Goal: Task Accomplishment & Management: Use online tool/utility

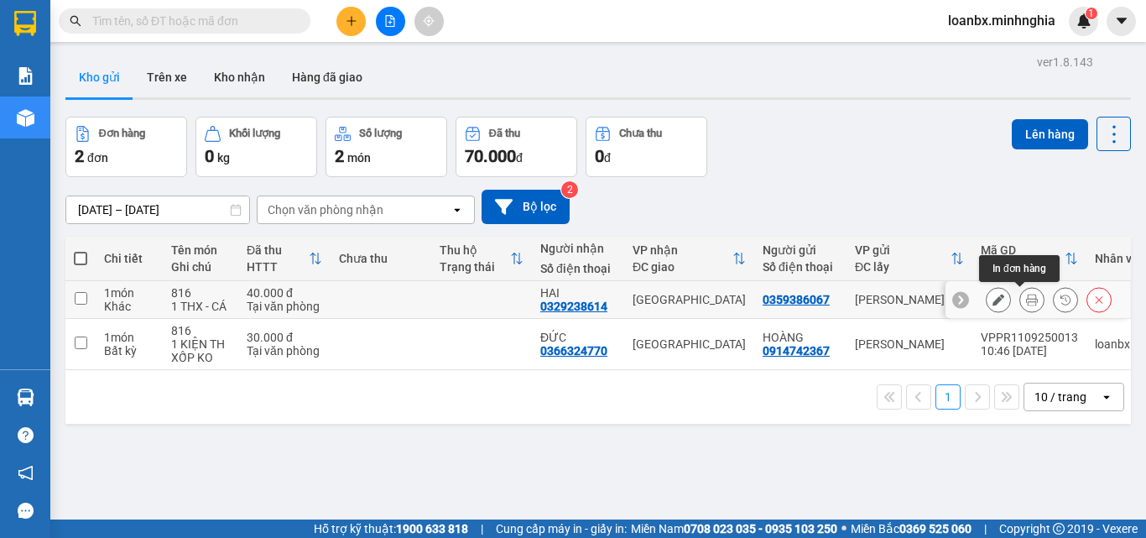
click at [1020, 307] on button at bounding box center [1031, 299] width 23 height 29
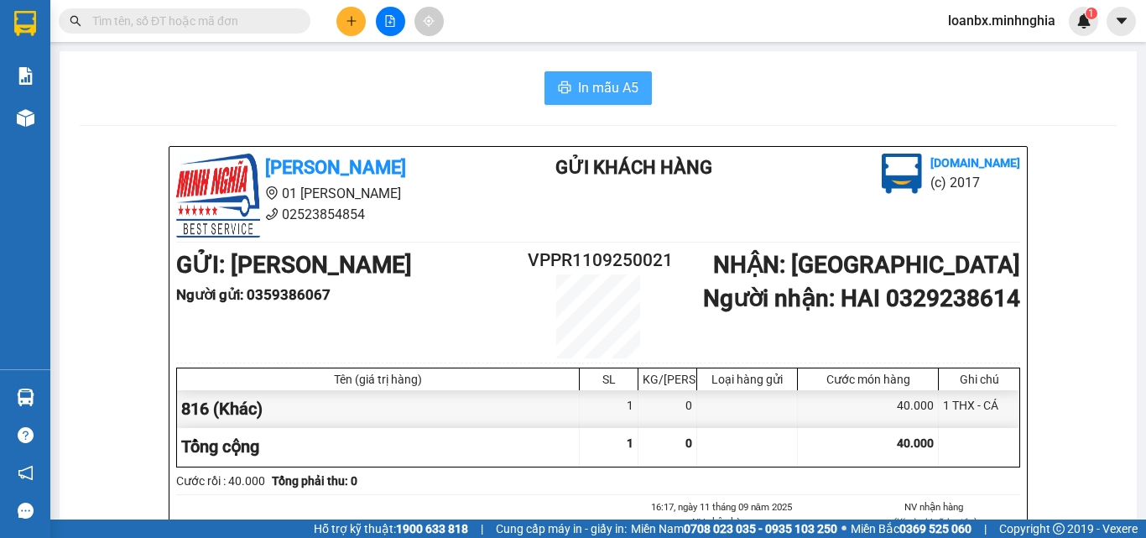
click at [584, 91] on span "In mẫu A5" at bounding box center [608, 87] width 60 height 21
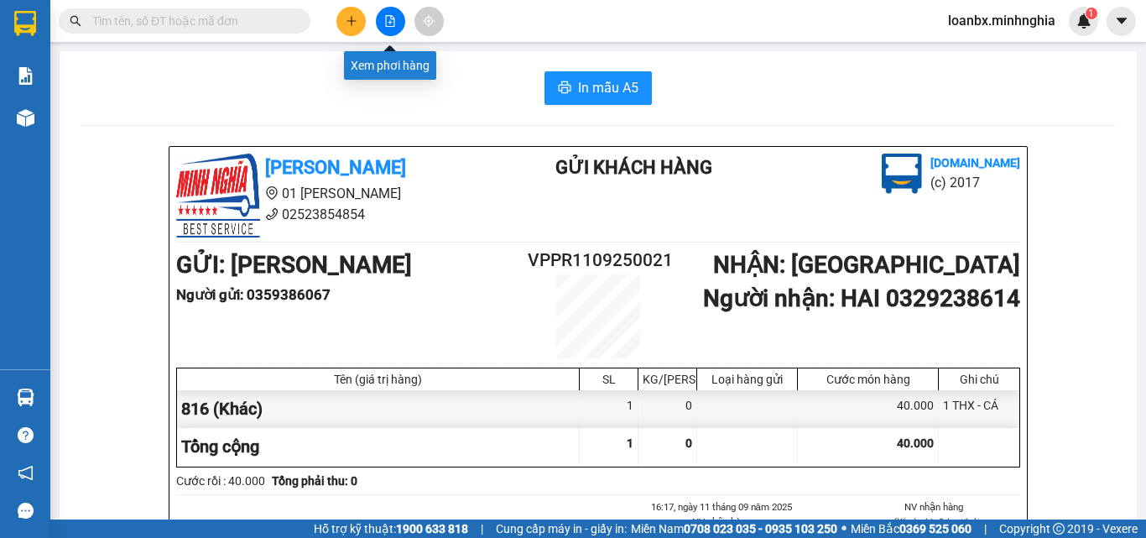
click at [393, 24] on icon "file-add" at bounding box center [390, 21] width 12 height 12
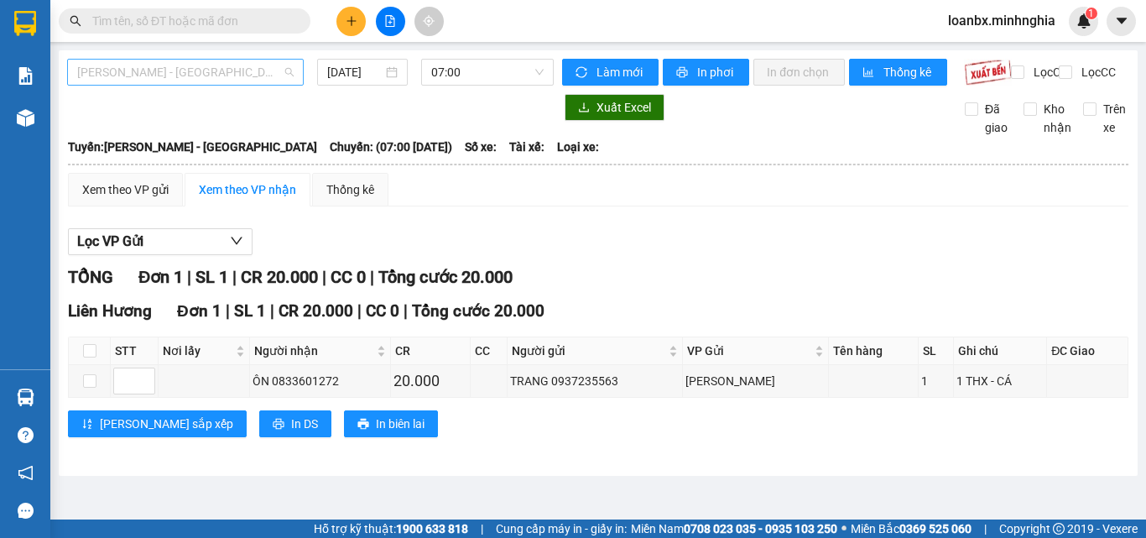
click at [235, 67] on span "[PERSON_NAME] - [GEOGRAPHIC_DATA]" at bounding box center [185, 72] width 217 height 25
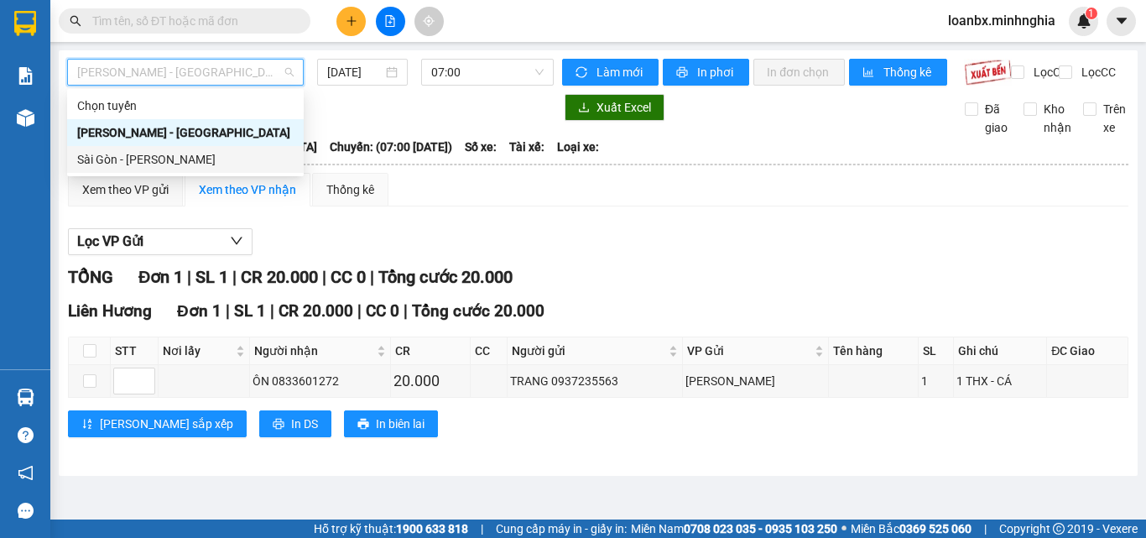
click at [174, 159] on div "Sài Gòn - [PERSON_NAME]" at bounding box center [185, 159] width 217 height 18
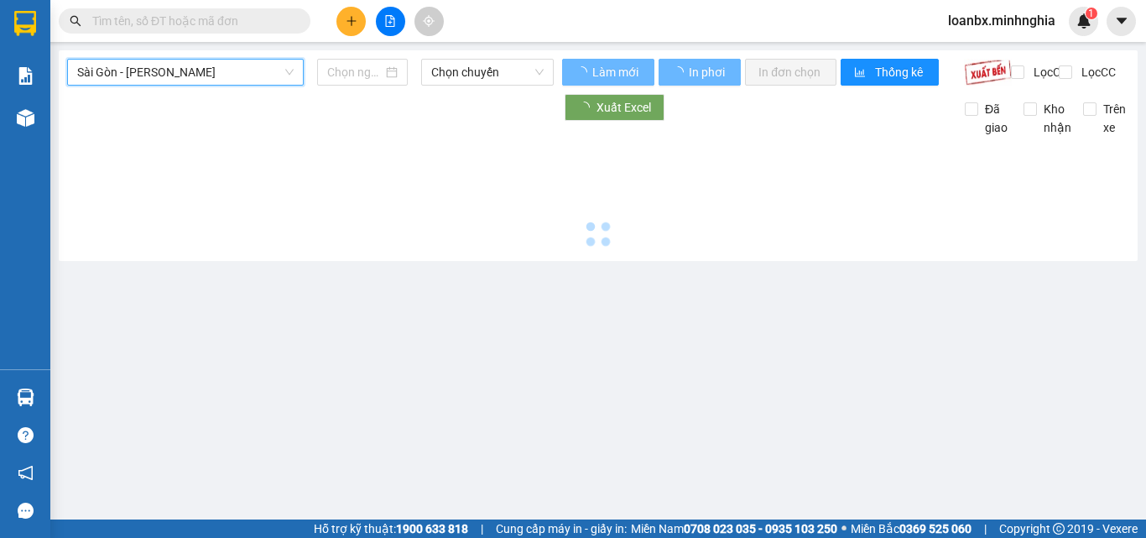
type input "[DATE]"
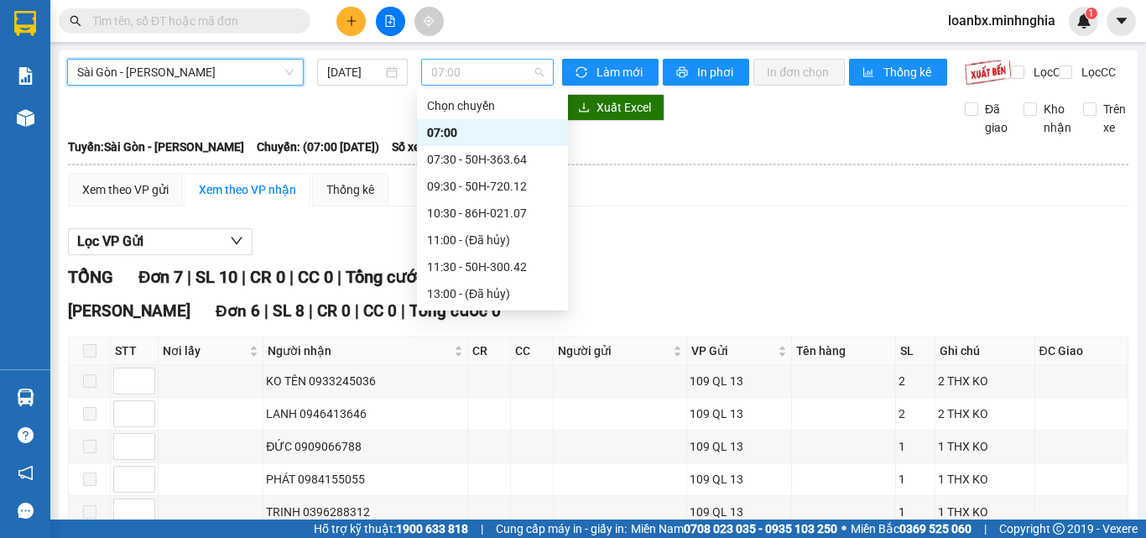
click at [489, 72] on span "07:00" at bounding box center [487, 72] width 112 height 25
click at [488, 211] on div "10:30 - 86H-021.07" at bounding box center [492, 213] width 131 height 18
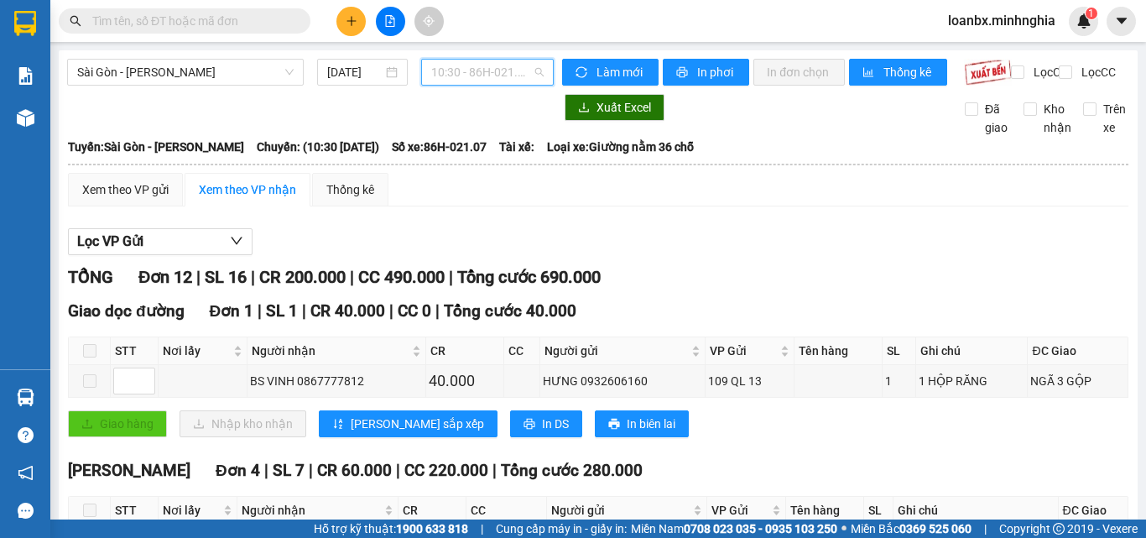
click at [468, 68] on span "10:30 - 86H-021.07" at bounding box center [487, 72] width 112 height 25
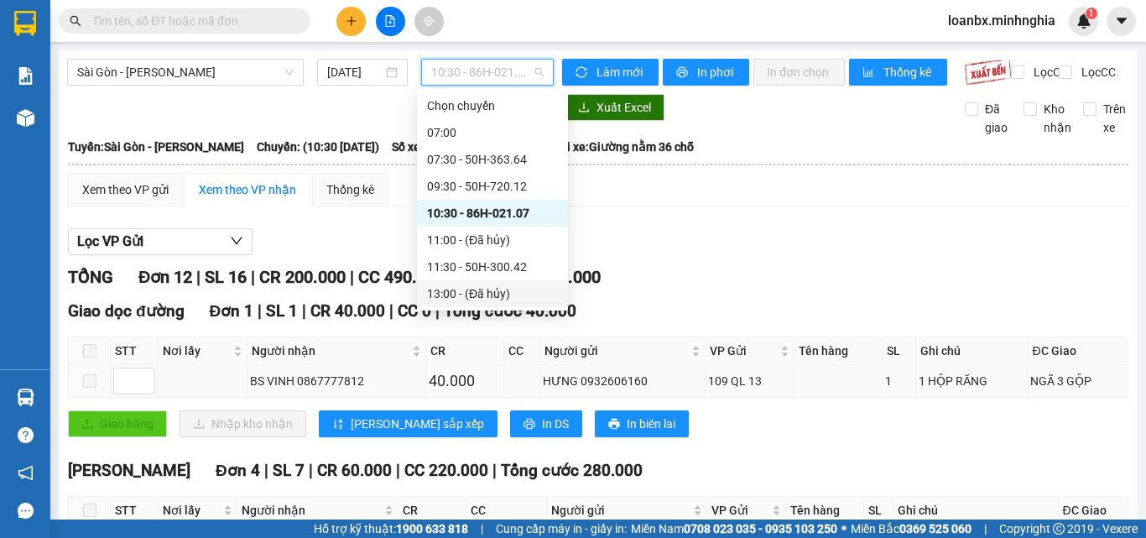
scroll to position [420, 0]
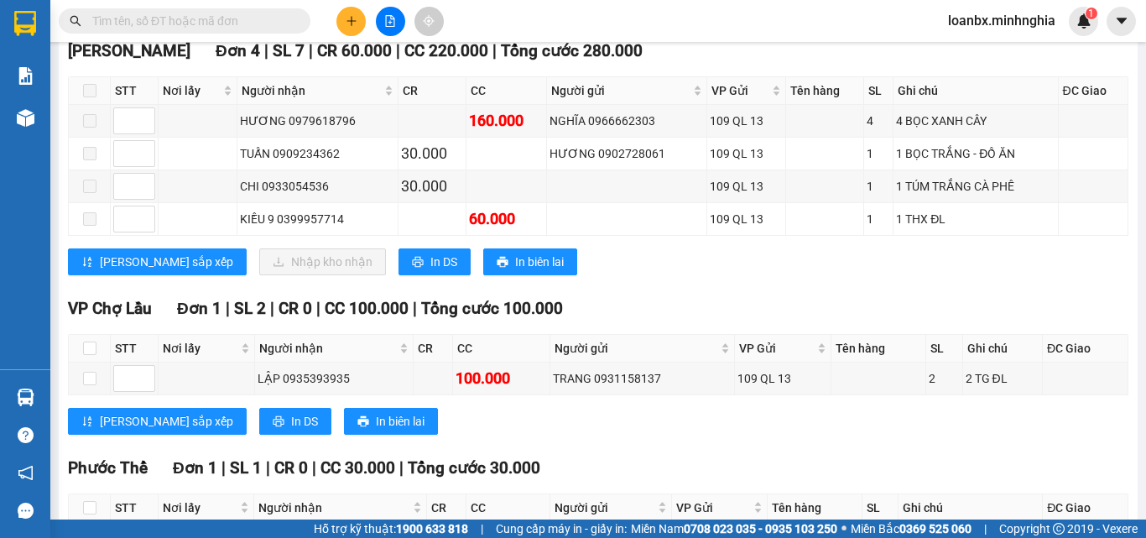
click at [709, 321] on div "[PERSON_NAME] [PERSON_NAME] 1 | SL 2 | CR 0 | CC 100.000 | [PERSON_NAME] 100.000" at bounding box center [598, 308] width 1061 height 25
click at [206, 16] on input "text" at bounding box center [191, 21] width 198 height 18
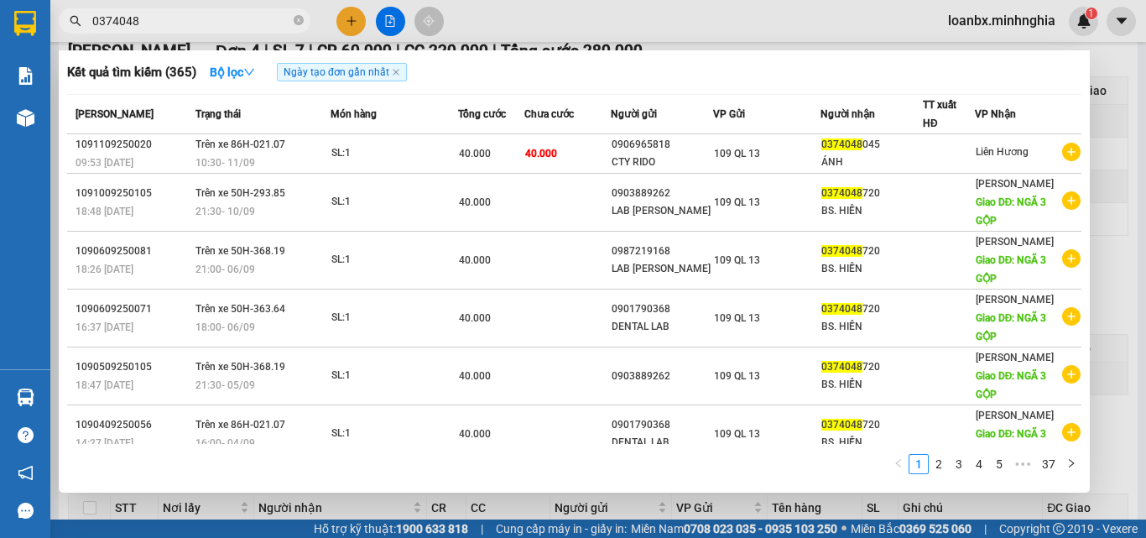
type input "0374048"
click at [574, 35] on div at bounding box center [573, 269] width 1146 height 538
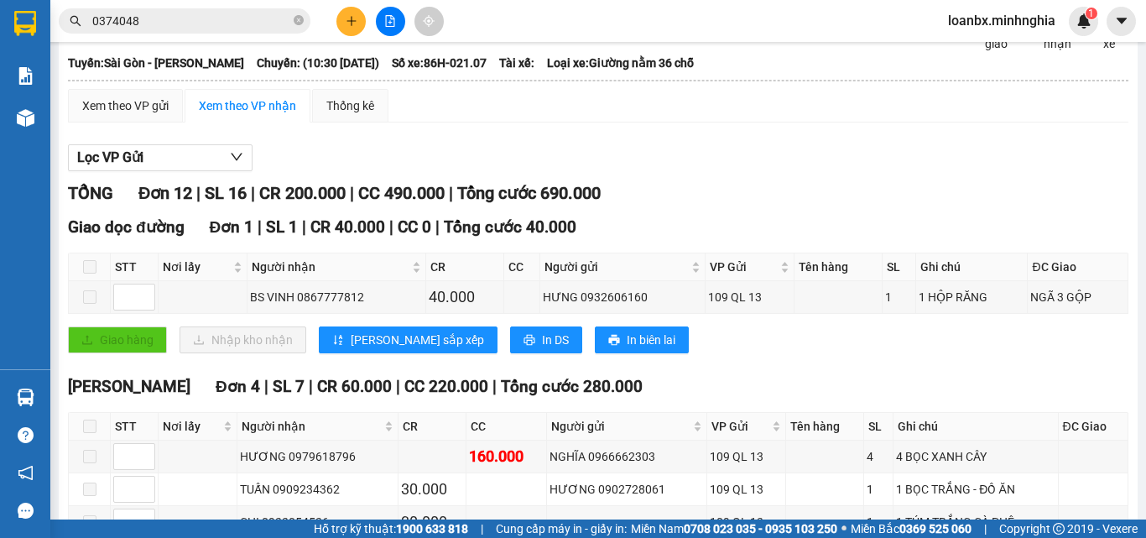
scroll to position [0, 0]
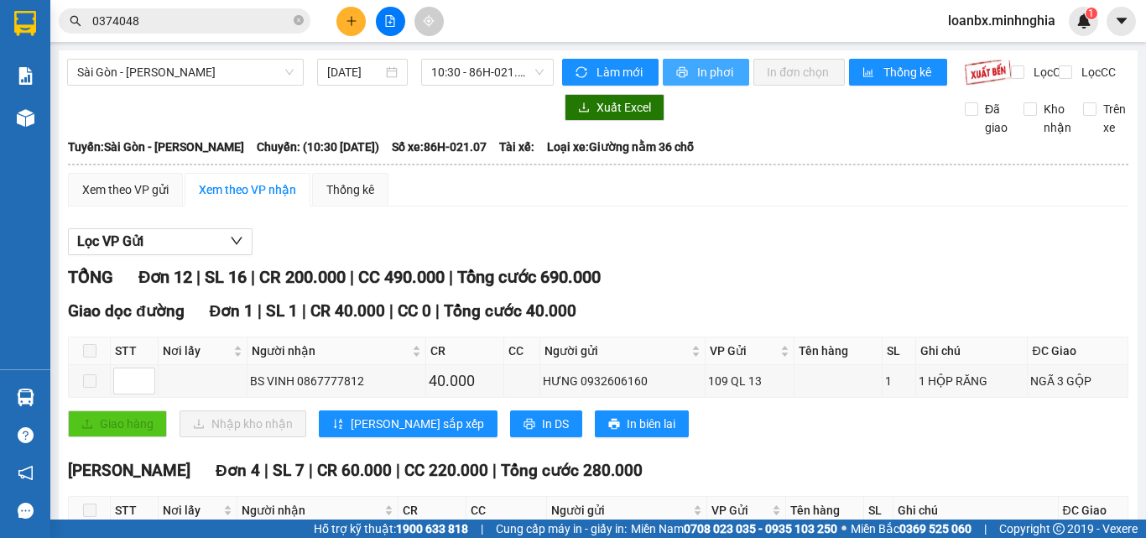
click at [681, 80] on button "In phơi" at bounding box center [706, 72] width 86 height 27
click at [330, 121] on div at bounding box center [310, 107] width 487 height 27
click at [468, 74] on span "10:30 - 86H-021.07" at bounding box center [487, 72] width 112 height 25
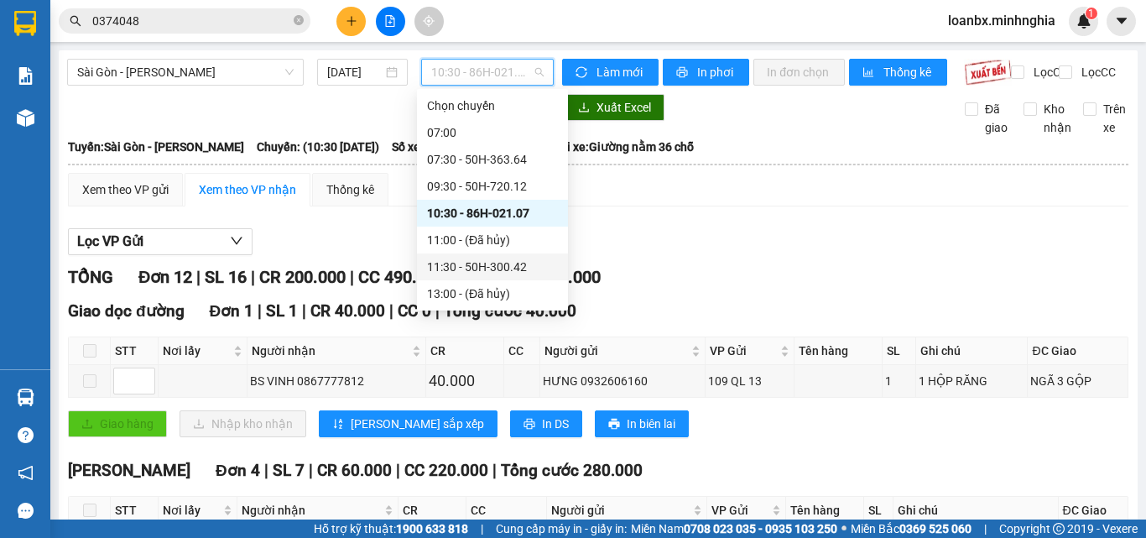
scroll to position [84, 0]
